Goal: Task Accomplishment & Management: Use online tool/utility

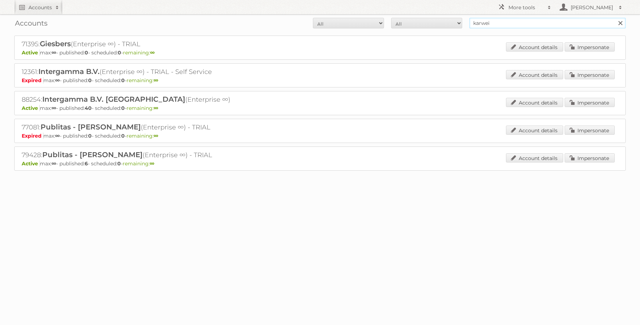
click at [503, 24] on input "karwei" at bounding box center [548, 23] width 157 height 11
type input "gamma"
click at [615, 18] on input "Search" at bounding box center [620, 23] width 11 height 11
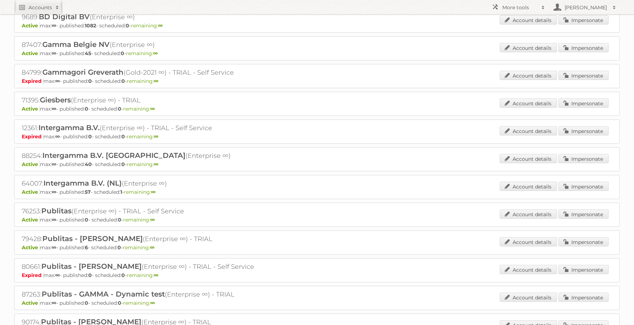
scroll to position [44, 0]
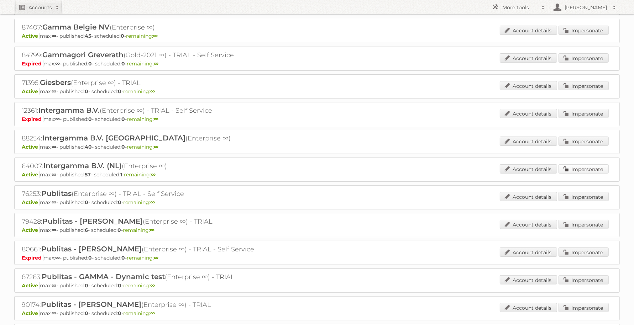
click at [583, 167] on link "Impersonate" at bounding box center [583, 168] width 50 height 9
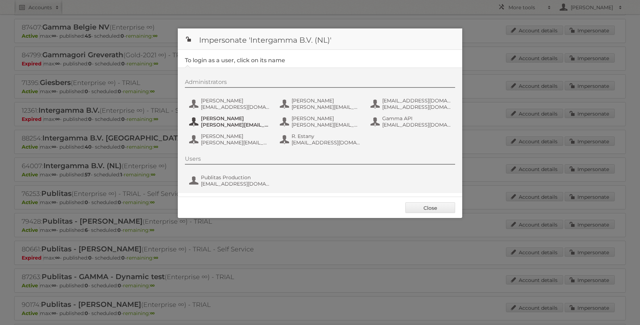
click at [224, 117] on span "Ellen den Ouden" at bounding box center [235, 118] width 69 height 6
